Goal: Information Seeking & Learning: Learn about a topic

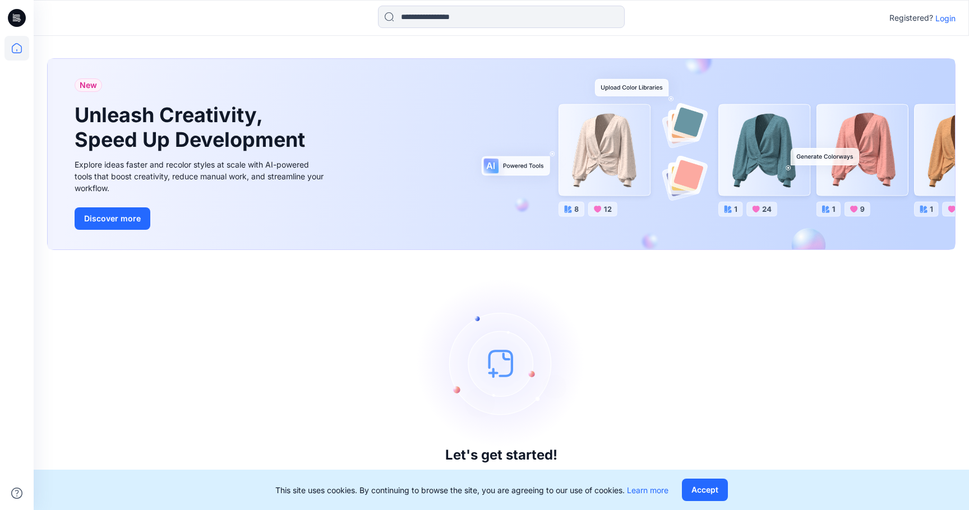
click at [947, 22] on p "Login" at bounding box center [945, 18] width 20 height 12
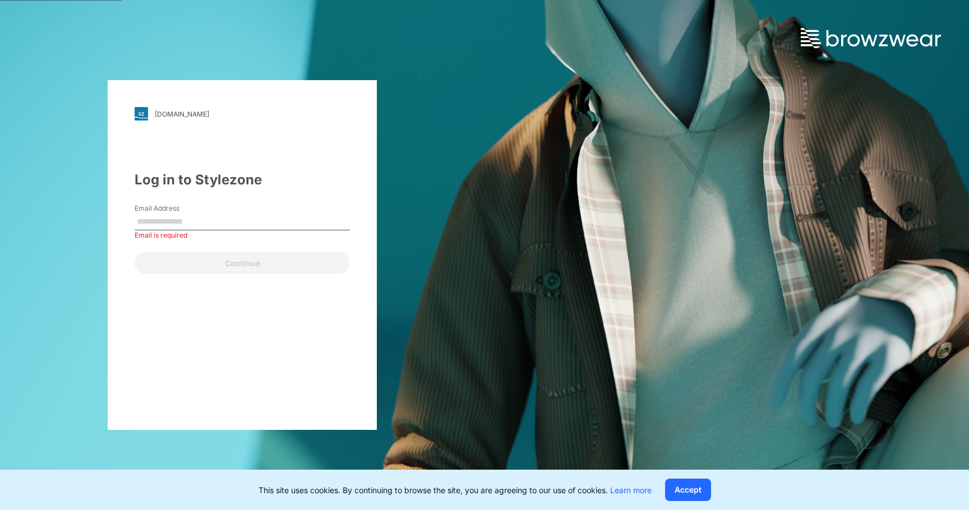
click at [215, 212] on div "Email Address Email is required" at bounding box center [242, 220] width 215 height 34
click at [215, 222] on input "Email Address" at bounding box center [242, 222] width 215 height 17
paste input "**********"
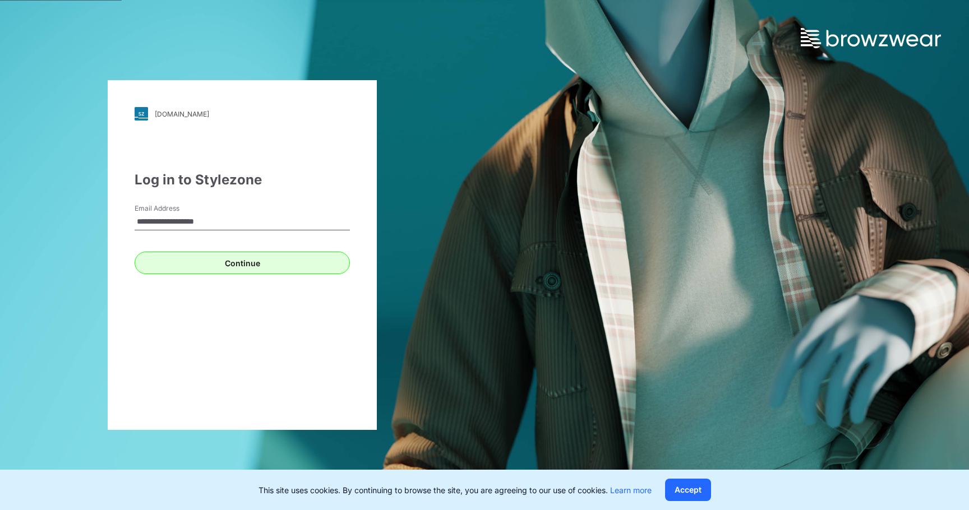
type input "**********"
click at [248, 269] on button "Continue" at bounding box center [242, 263] width 215 height 22
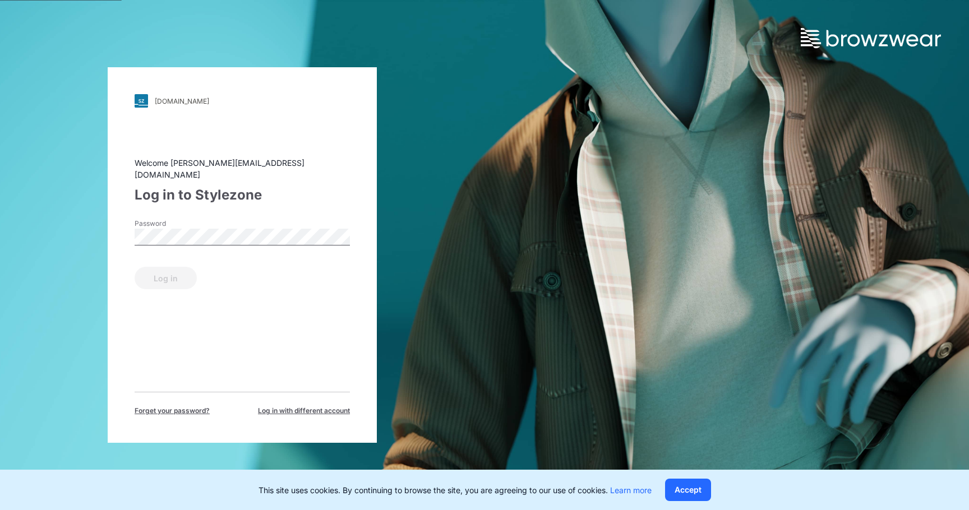
click at [241, 223] on div "Password" at bounding box center [242, 236] width 215 height 34
click at [165, 272] on button "Log in" at bounding box center [166, 278] width 62 height 22
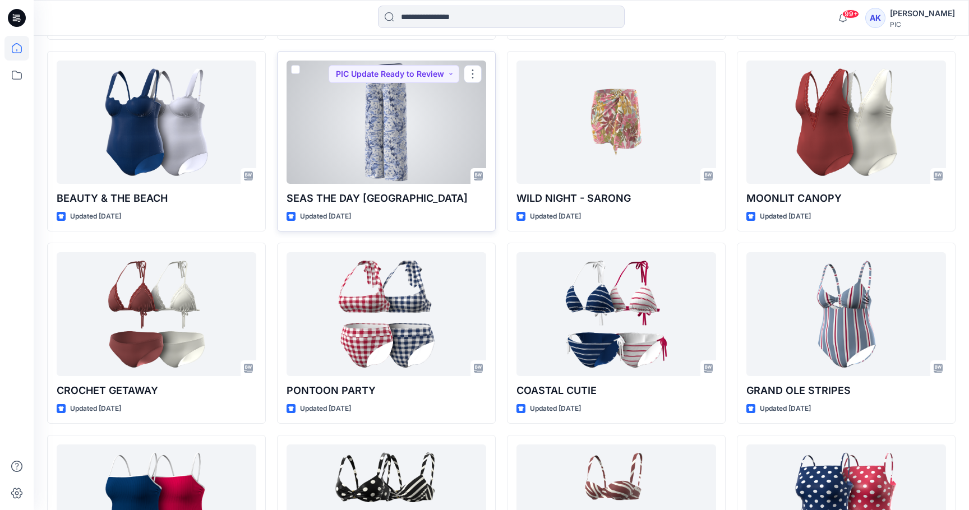
scroll to position [842, 0]
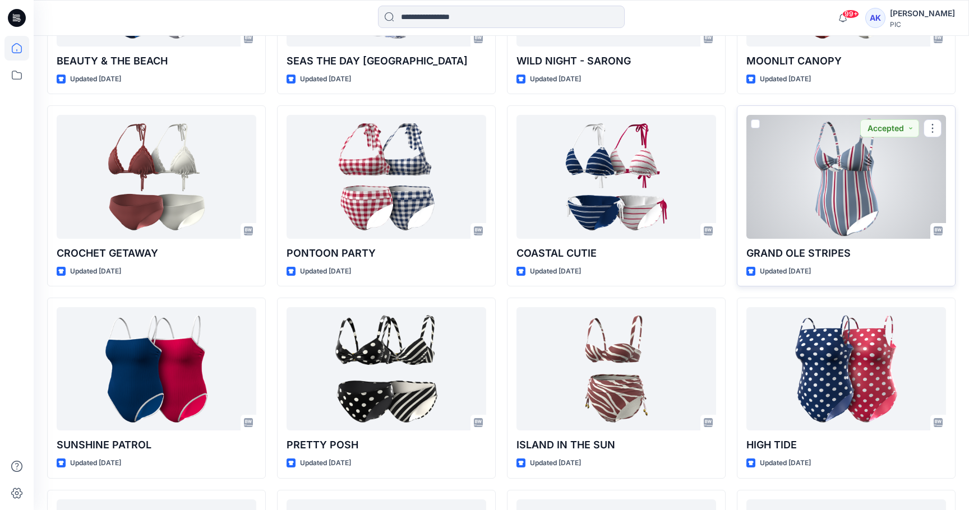
click at [800, 154] on div at bounding box center [846, 176] width 200 height 123
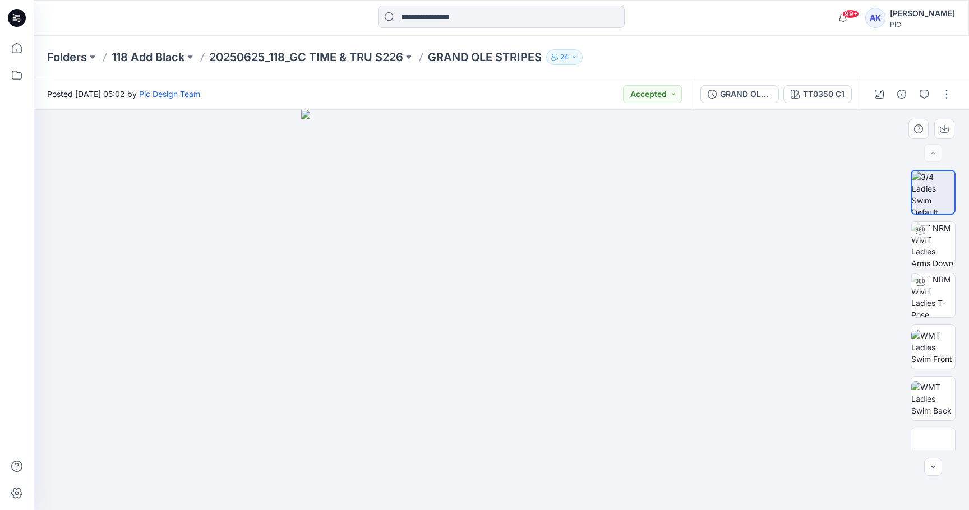
drag, startPoint x: 406, startPoint y: 319, endPoint x: 451, endPoint y: 318, distance: 45.4
click at [452, 318] on img at bounding box center [501, 310] width 400 height 400
click at [933, 235] on img at bounding box center [933, 244] width 44 height 44
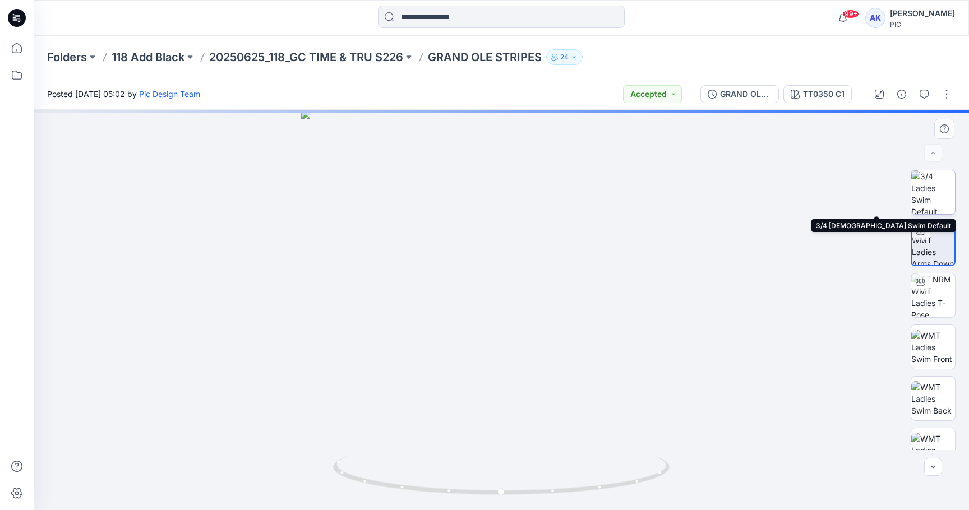
click at [929, 179] on img at bounding box center [933, 192] width 44 height 44
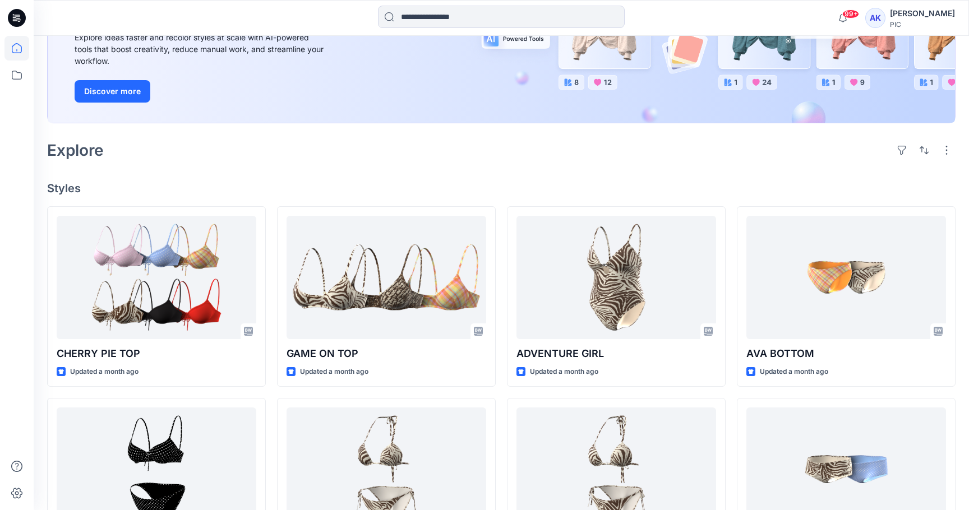
scroll to position [114, 0]
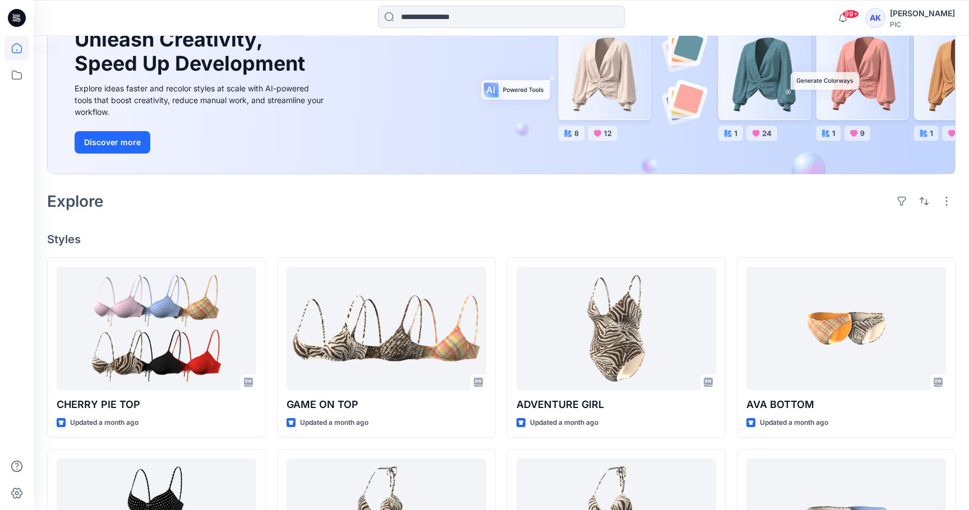
click at [21, 50] on icon at bounding box center [17, 48] width 10 height 10
click at [19, 48] on icon at bounding box center [16, 48] width 25 height 25
click at [16, 38] on icon at bounding box center [16, 48] width 25 height 25
click at [17, 43] on icon at bounding box center [16, 48] width 25 height 25
click at [10, 76] on icon at bounding box center [16, 75] width 25 height 25
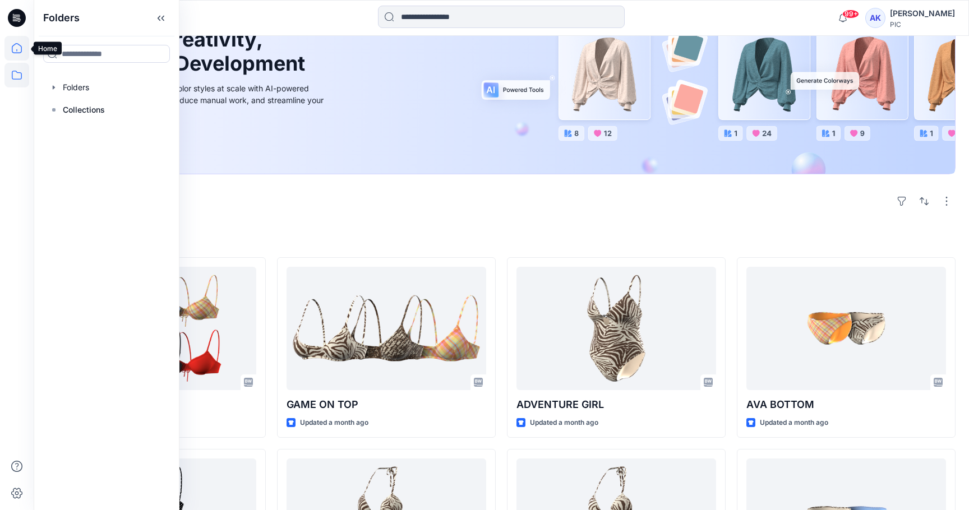
click at [20, 44] on icon at bounding box center [16, 48] width 25 height 25
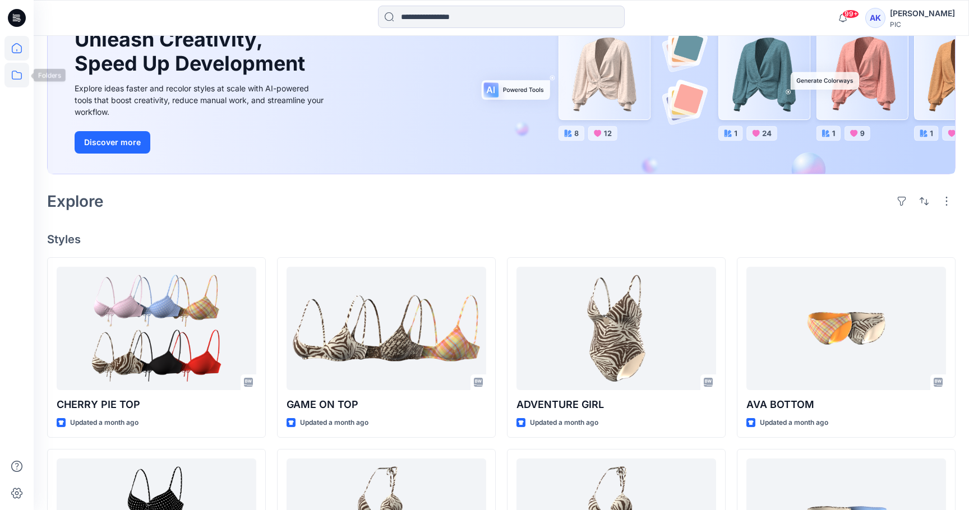
click at [19, 80] on icon at bounding box center [16, 75] width 25 height 25
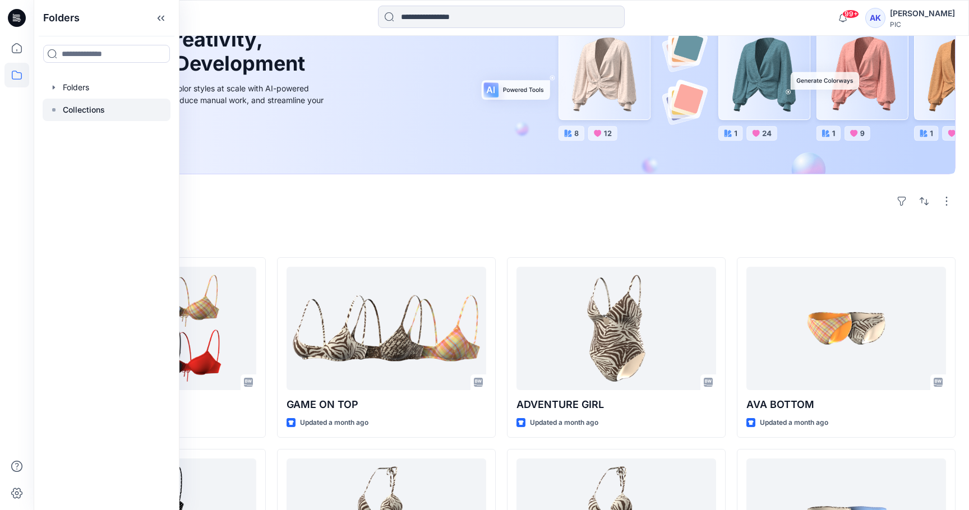
click at [79, 108] on p "Collections" at bounding box center [84, 109] width 42 height 13
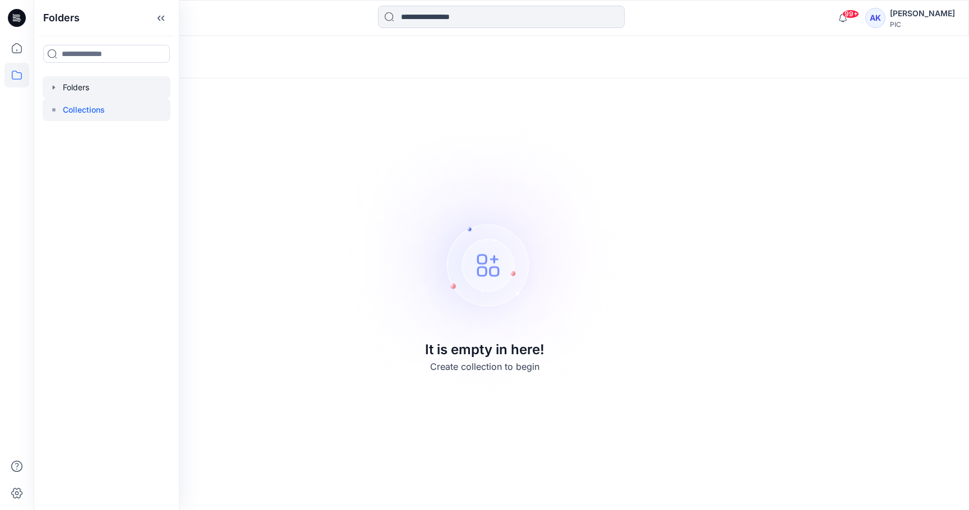
click at [56, 82] on div at bounding box center [107, 87] width 128 height 22
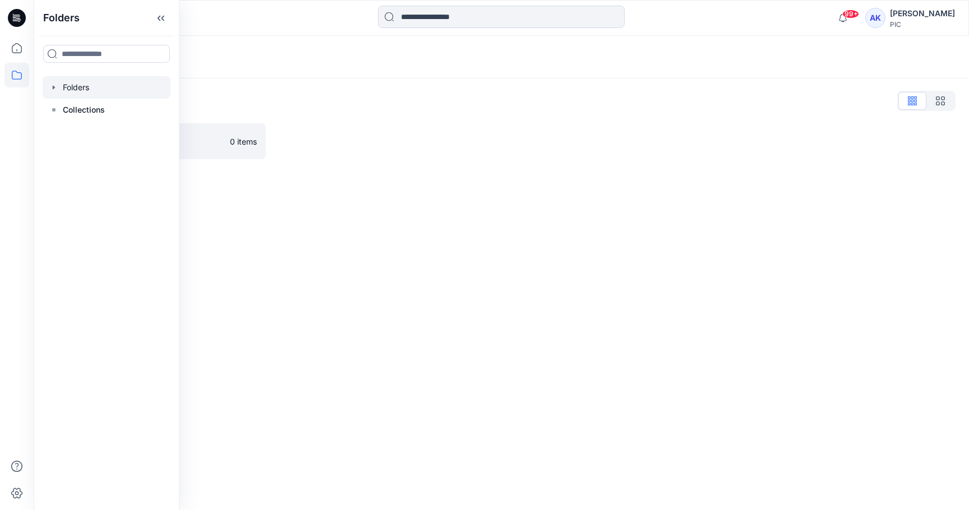
click at [53, 88] on icon "button" at bounding box center [54, 87] width 2 height 4
click at [51, 87] on icon "button" at bounding box center [53, 87] width 9 height 9
click at [16, 54] on icon at bounding box center [16, 48] width 25 height 25
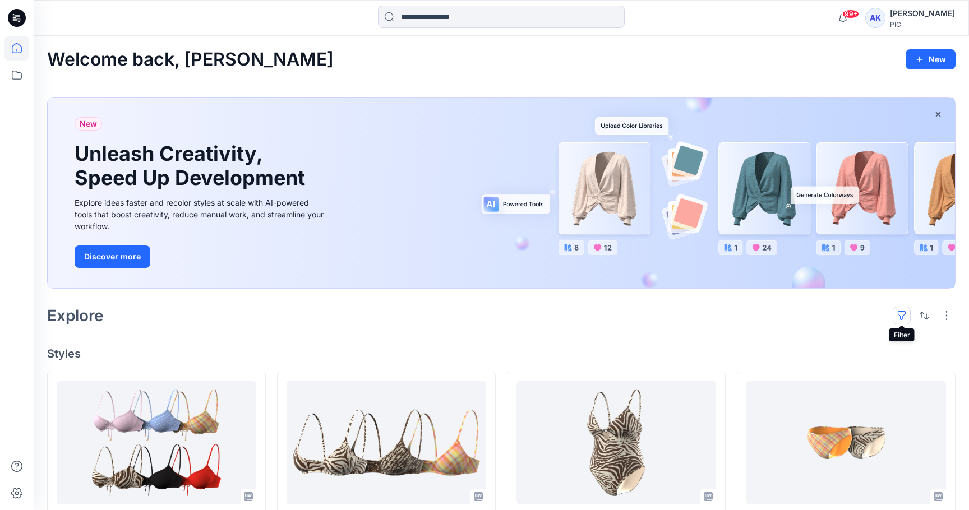
click at [898, 318] on button "button" at bounding box center [901, 316] width 18 height 18
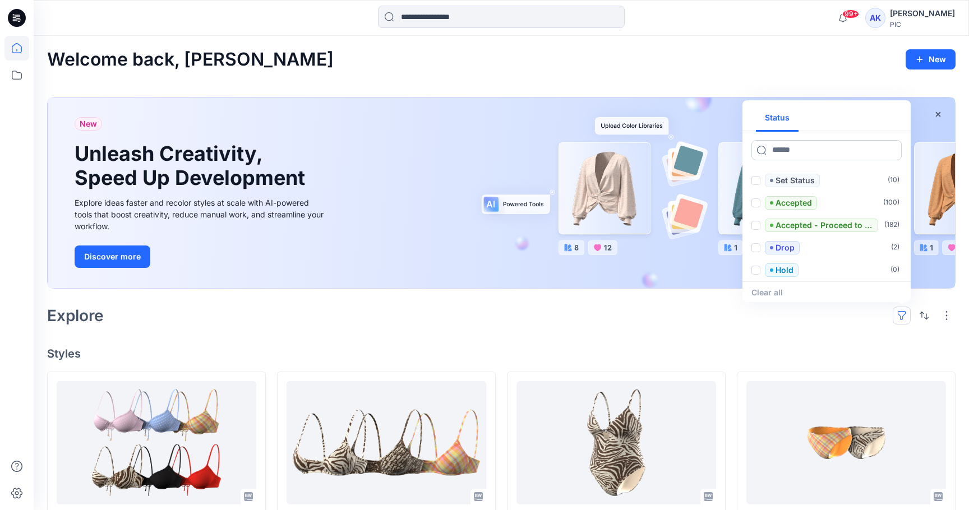
click at [818, 158] on input at bounding box center [826, 150] width 150 height 20
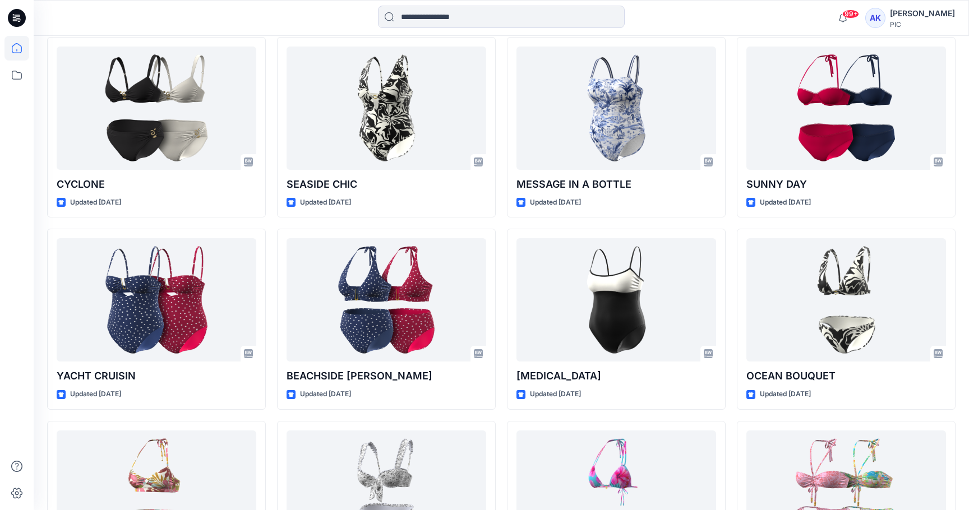
scroll to position [2398, 0]
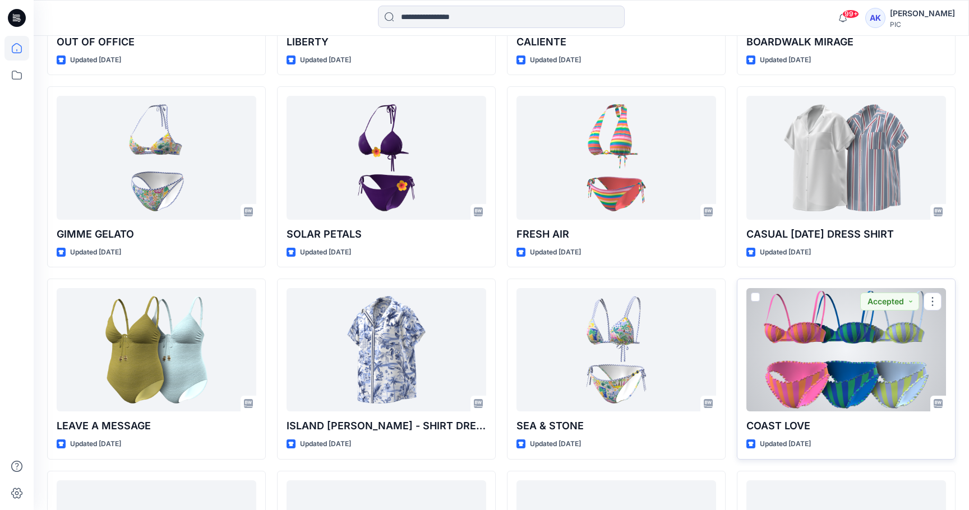
click at [803, 355] on div at bounding box center [846, 349] width 200 height 123
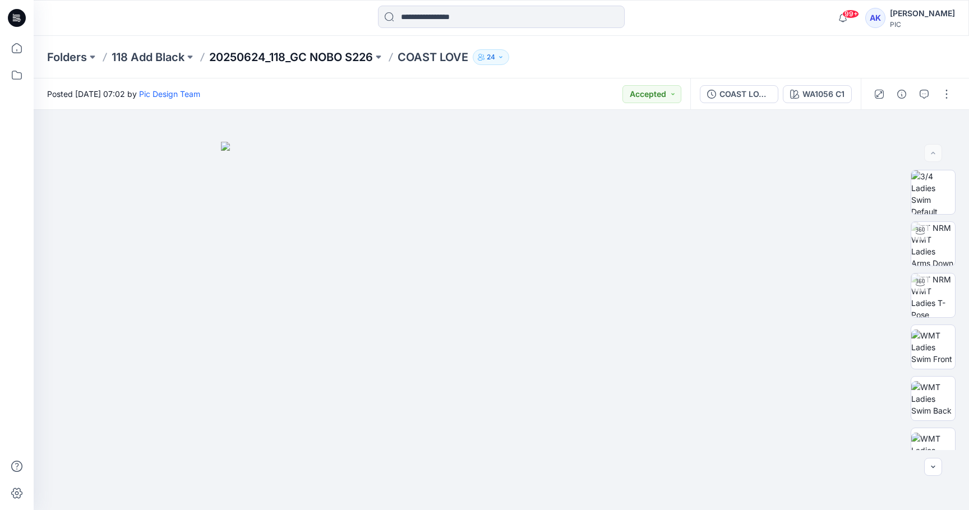
click at [311, 59] on p "20250624_118_GC NOBO S226" at bounding box center [291, 57] width 164 height 16
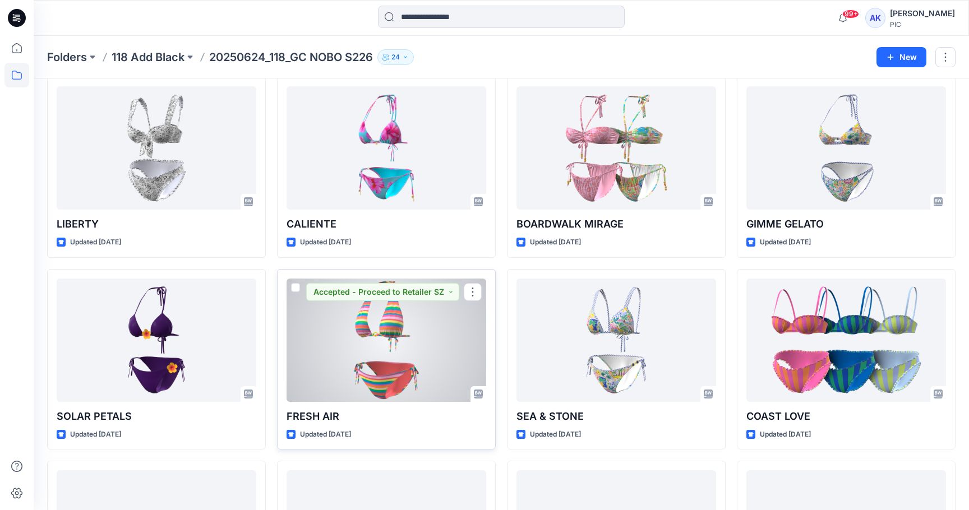
scroll to position [43, 0]
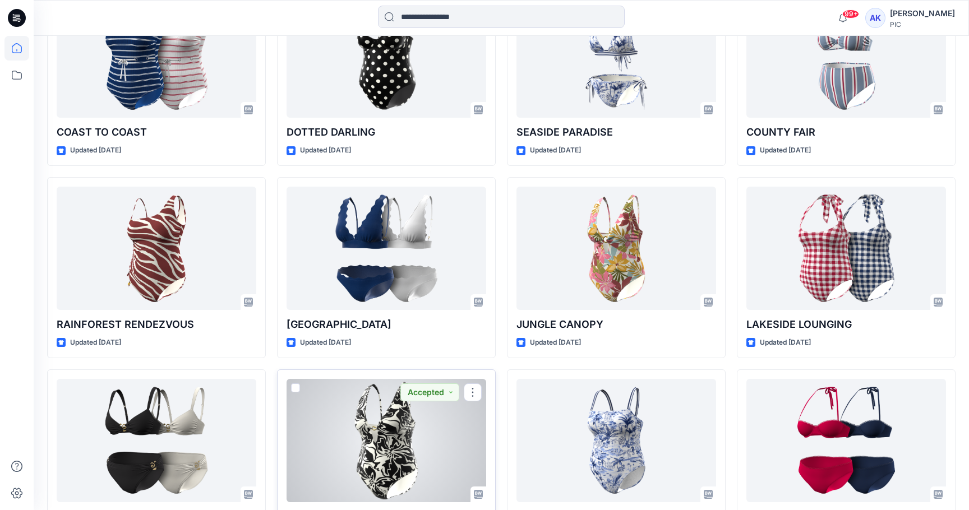
scroll to position [1242, 0]
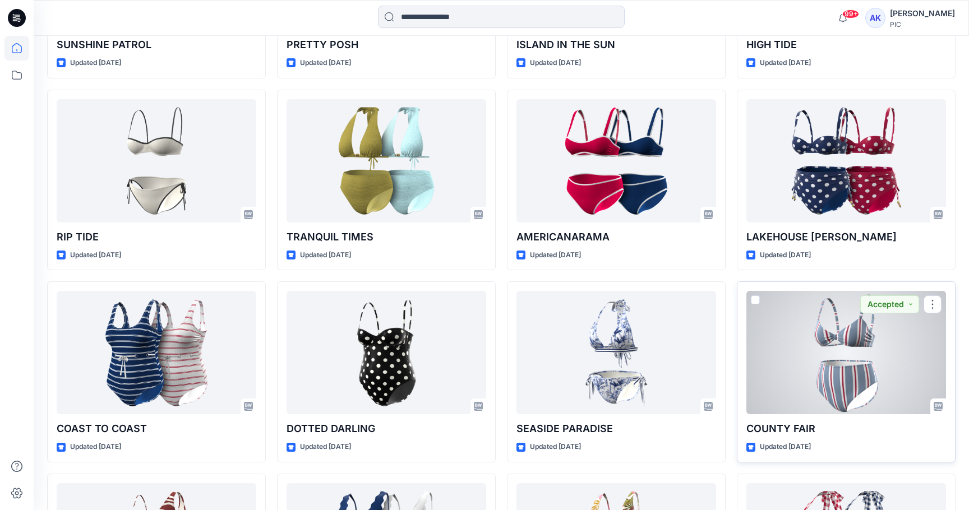
click at [863, 339] on div at bounding box center [846, 352] width 200 height 123
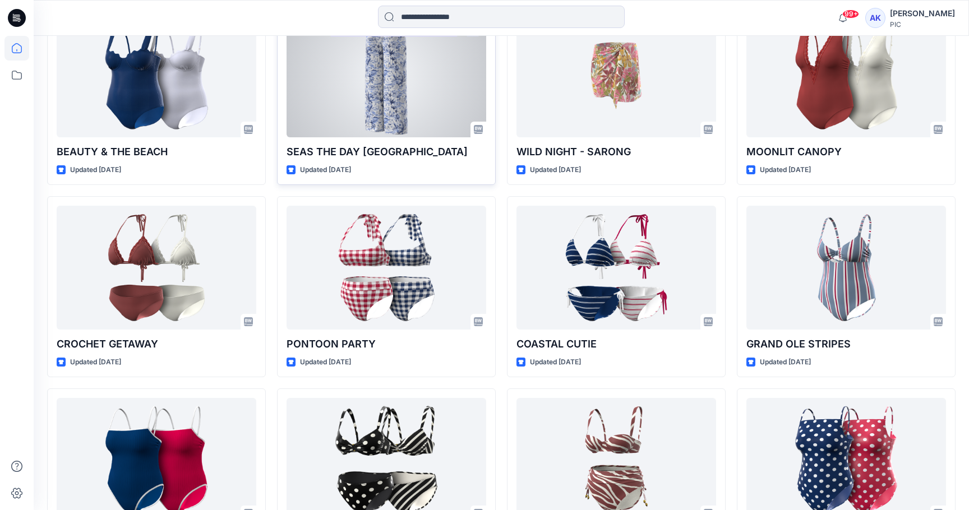
scroll to position [949, 0]
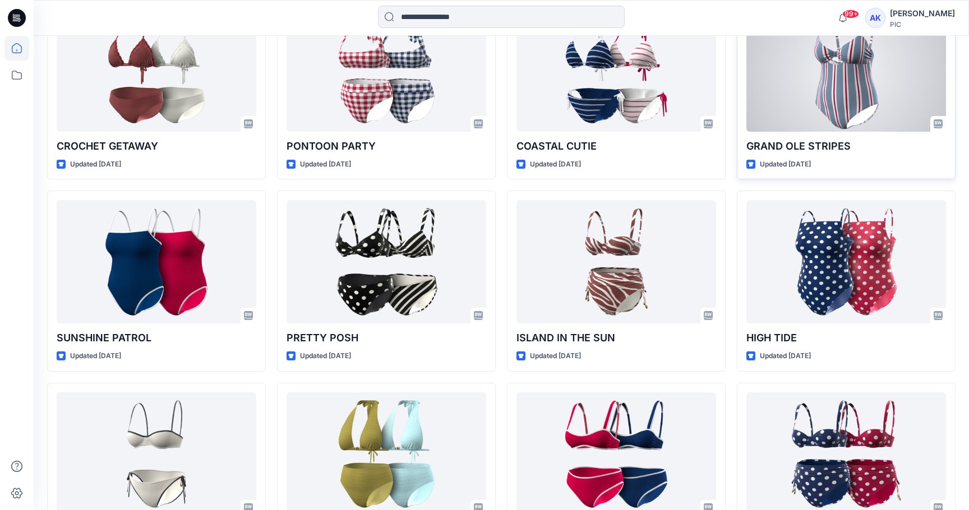
click at [828, 110] on div at bounding box center [846, 69] width 200 height 123
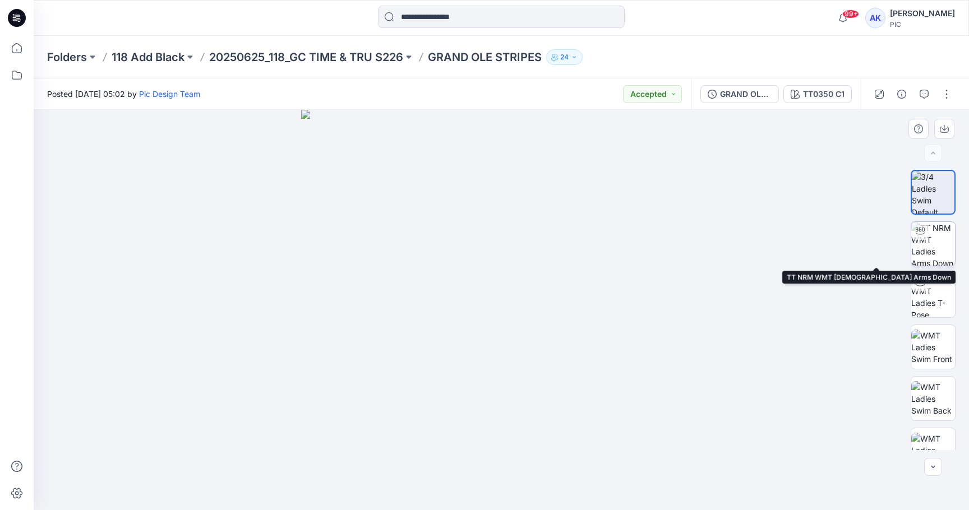
click at [926, 250] on img at bounding box center [933, 244] width 44 height 44
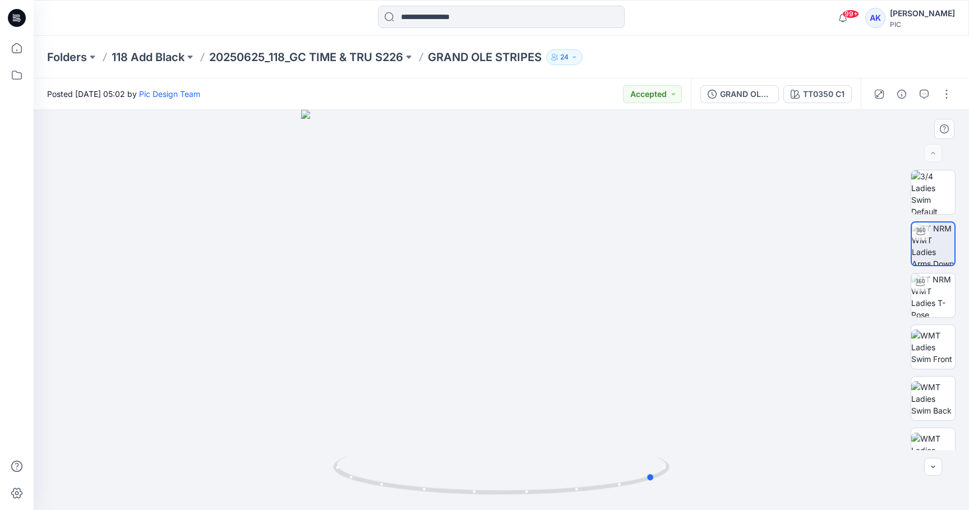
drag, startPoint x: 685, startPoint y: 378, endPoint x: 503, endPoint y: 404, distance: 183.4
click at [503, 404] on div at bounding box center [501, 310] width 935 height 400
